Goal: Navigation & Orientation: Find specific page/section

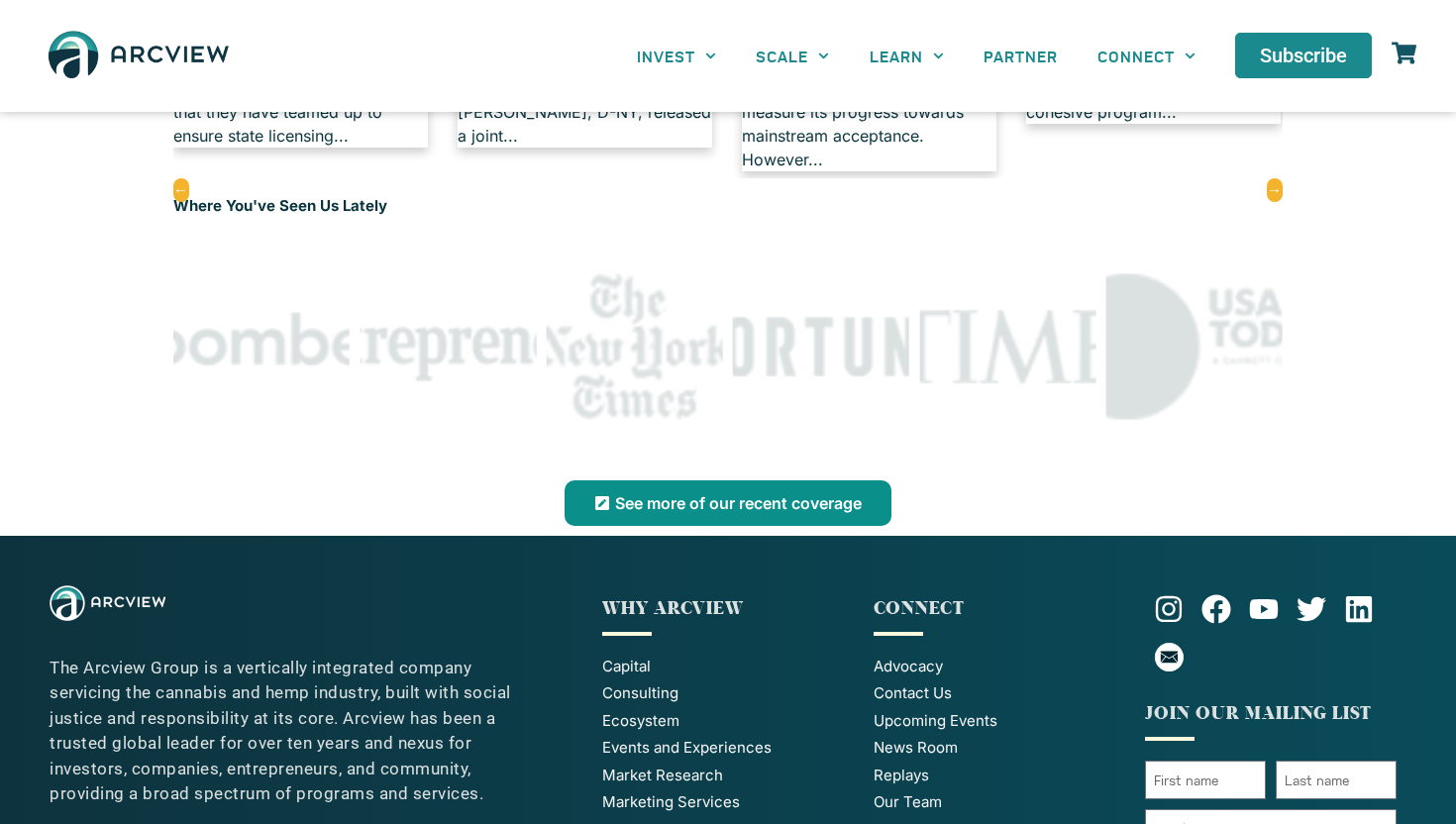
scroll to position [2232, 0]
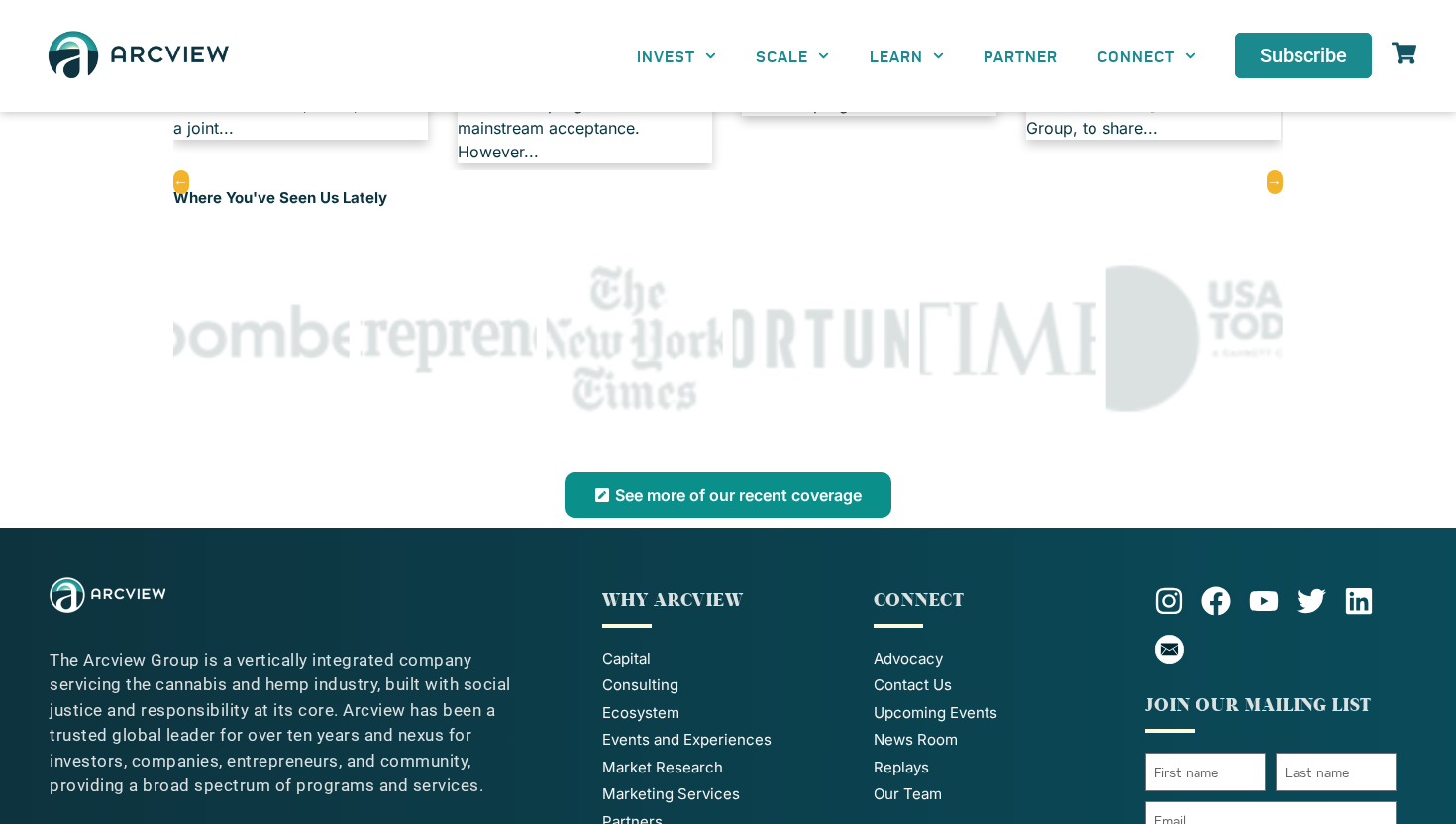
click at [923, 783] on span "Our Team" at bounding box center [907, 794] width 68 height 23
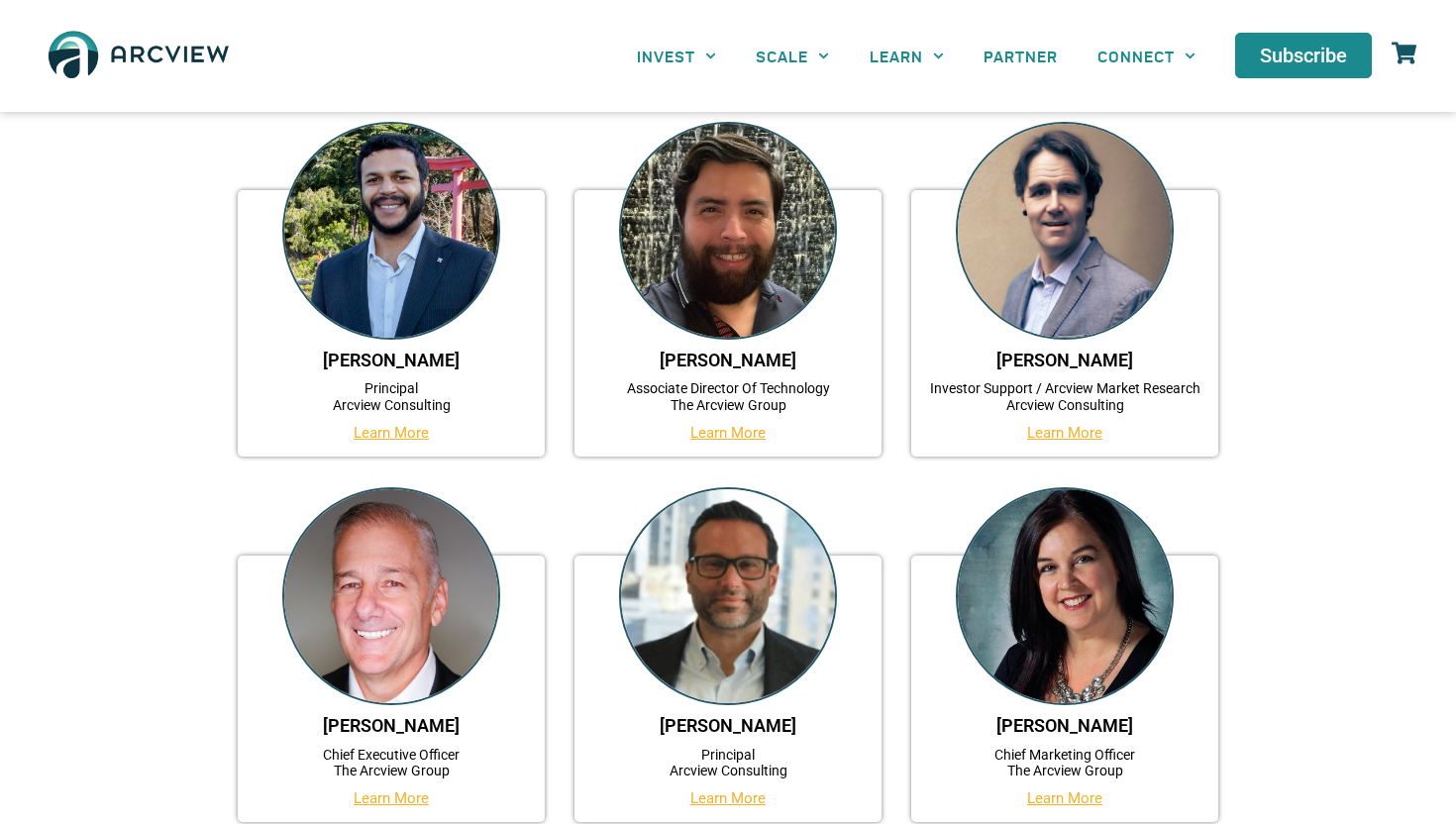
scroll to position [194, 0]
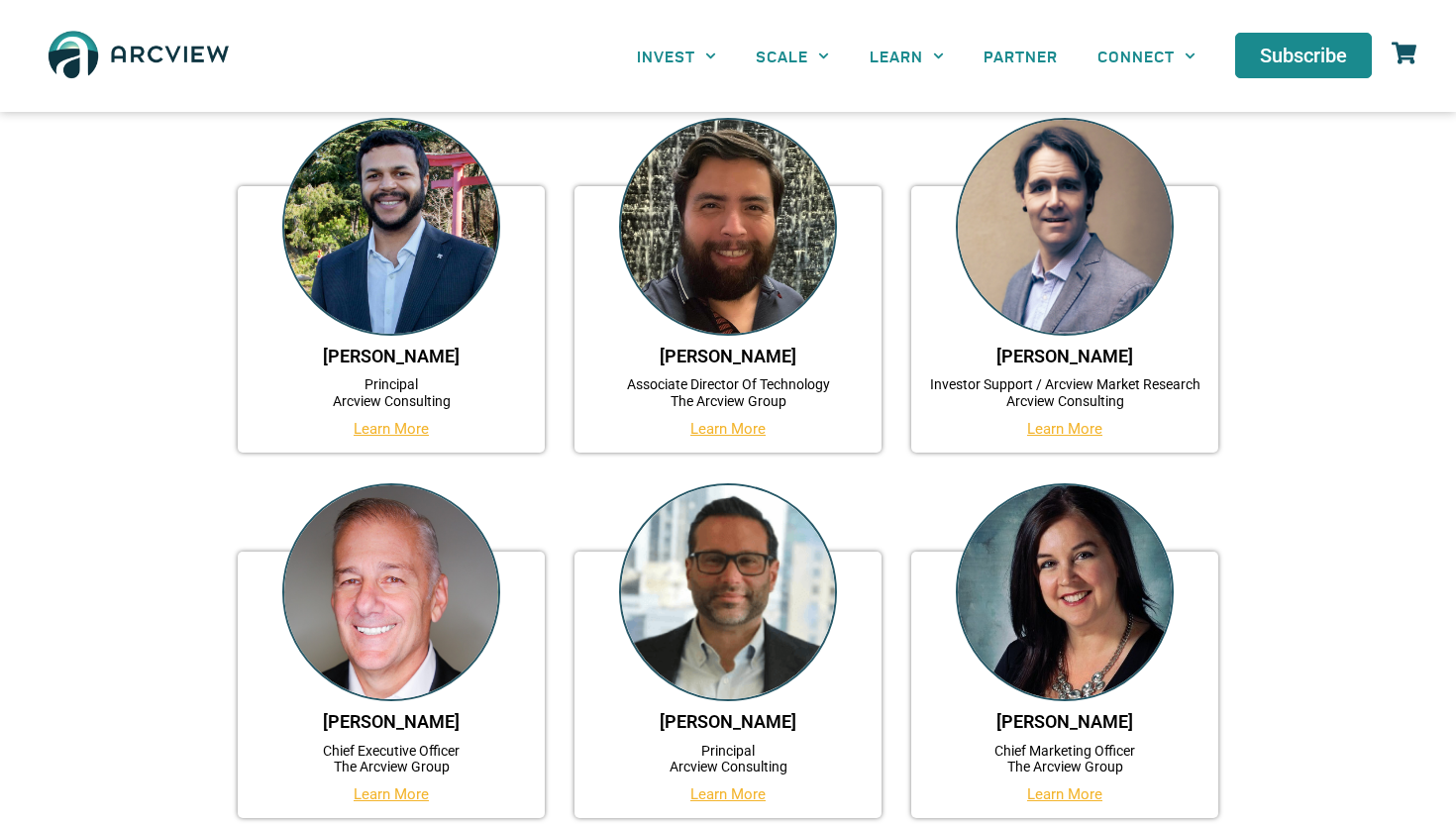
click at [426, 428] on link "Learn More" at bounding box center [391, 429] width 75 height 18
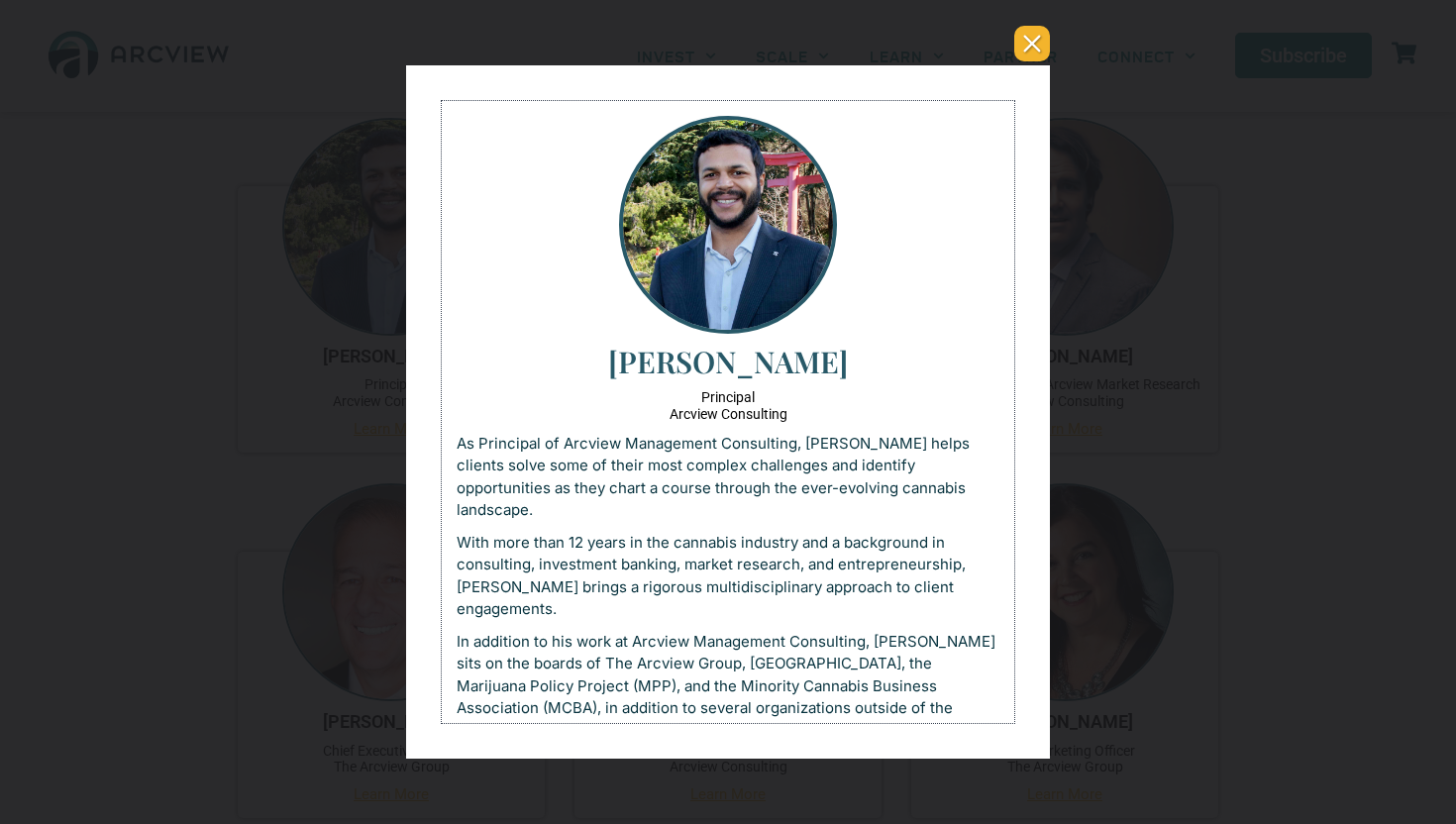
scroll to position [0, 0]
click at [1044, 54] on button "You can close this modal content with the ESC key" at bounding box center [1032, 44] width 36 height 36
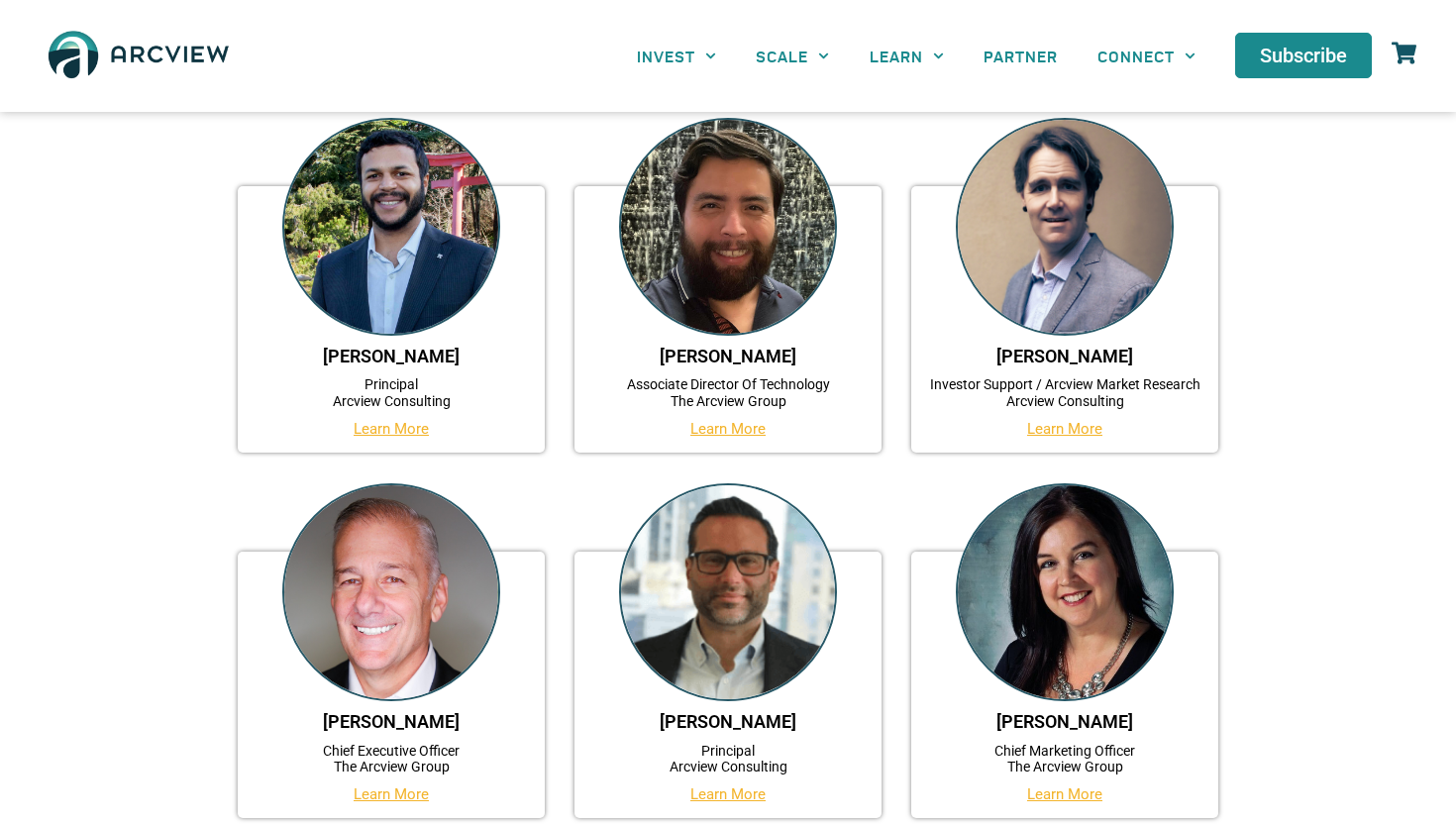
click at [751, 433] on link "Learn More" at bounding box center [728, 429] width 75 height 18
